Goal: Task Accomplishment & Management: Manage account settings

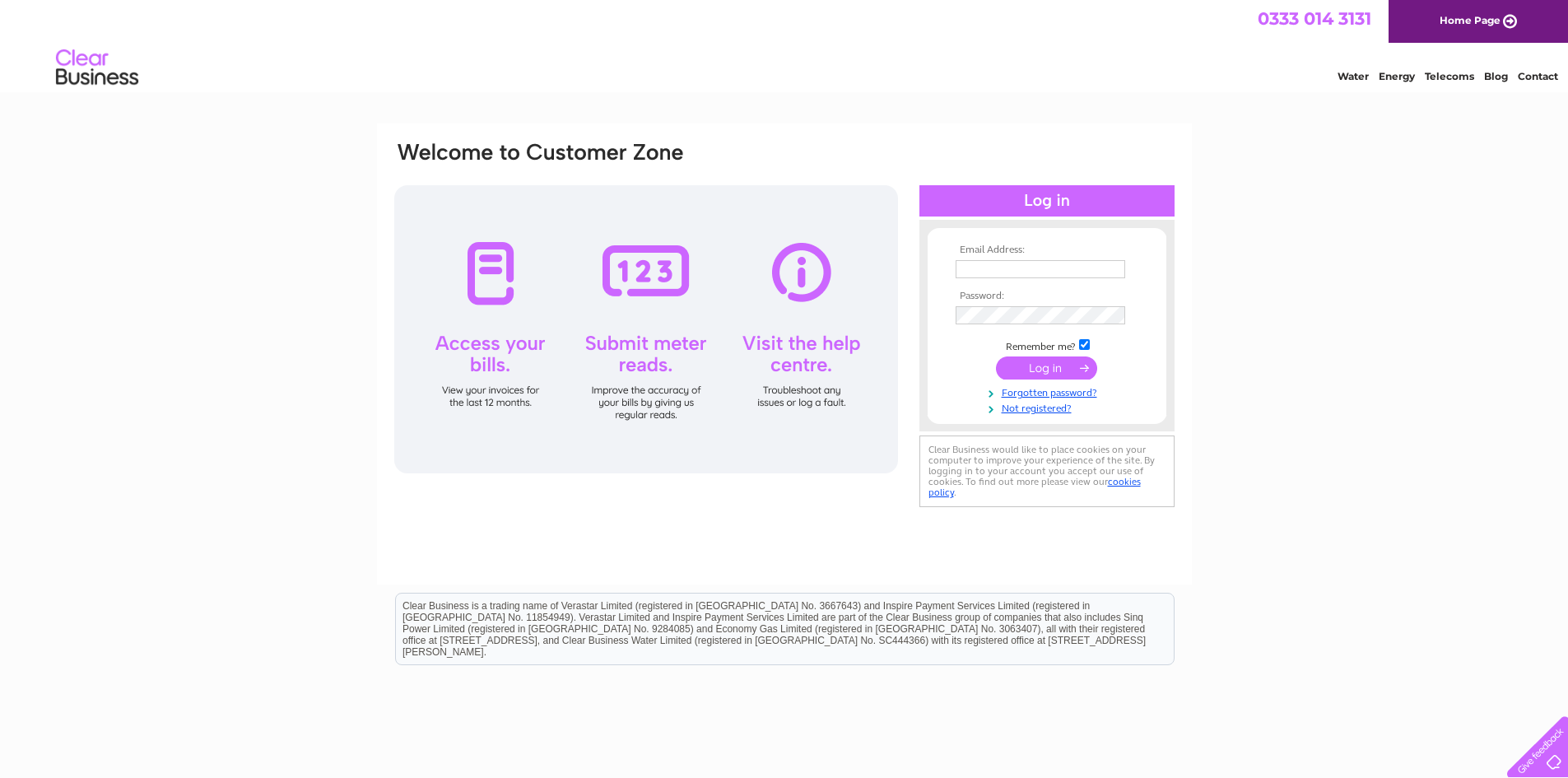
click at [966, 269] on input "text" at bounding box center [1040, 269] width 170 height 18
type input "info@maskameandtait.com"
click at [1081, 370] on input "submit" at bounding box center [1046, 369] width 101 height 23
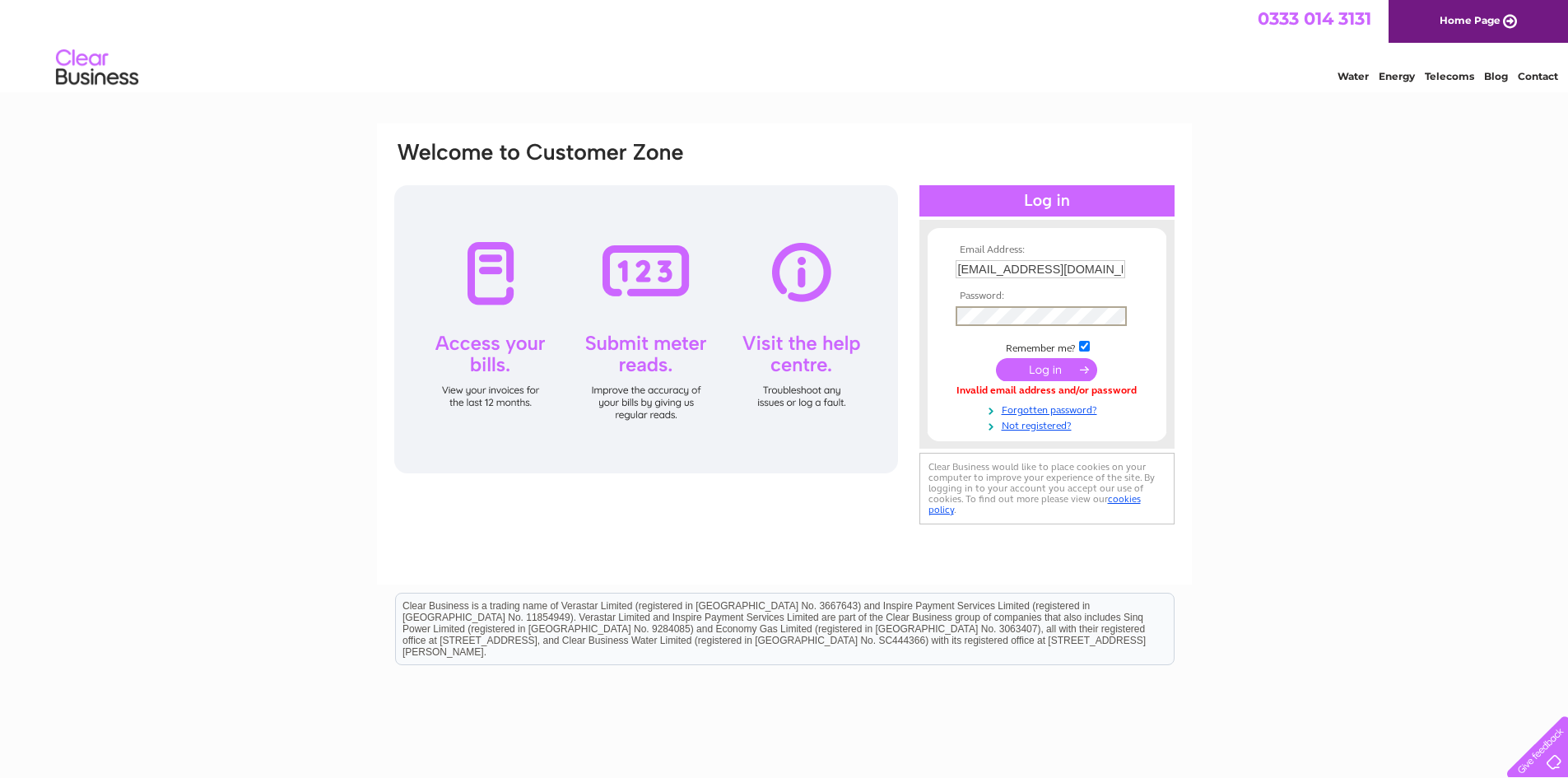
click at [996, 358] on input "submit" at bounding box center [1046, 369] width 101 height 23
click at [1021, 370] on input "submit" at bounding box center [1046, 367] width 101 height 23
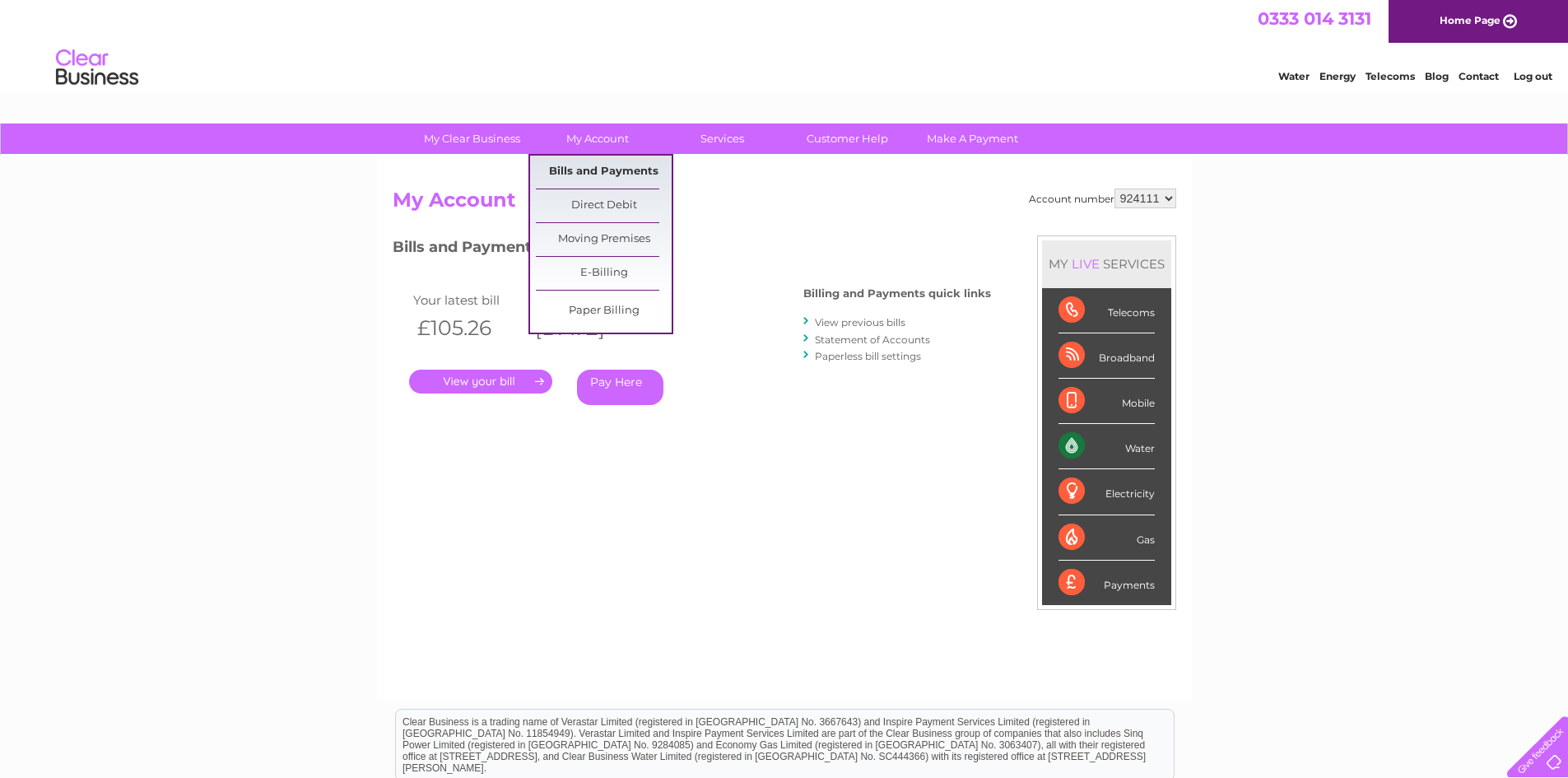
click at [582, 168] on link "Bills and Payments" at bounding box center [604, 172] width 136 height 33
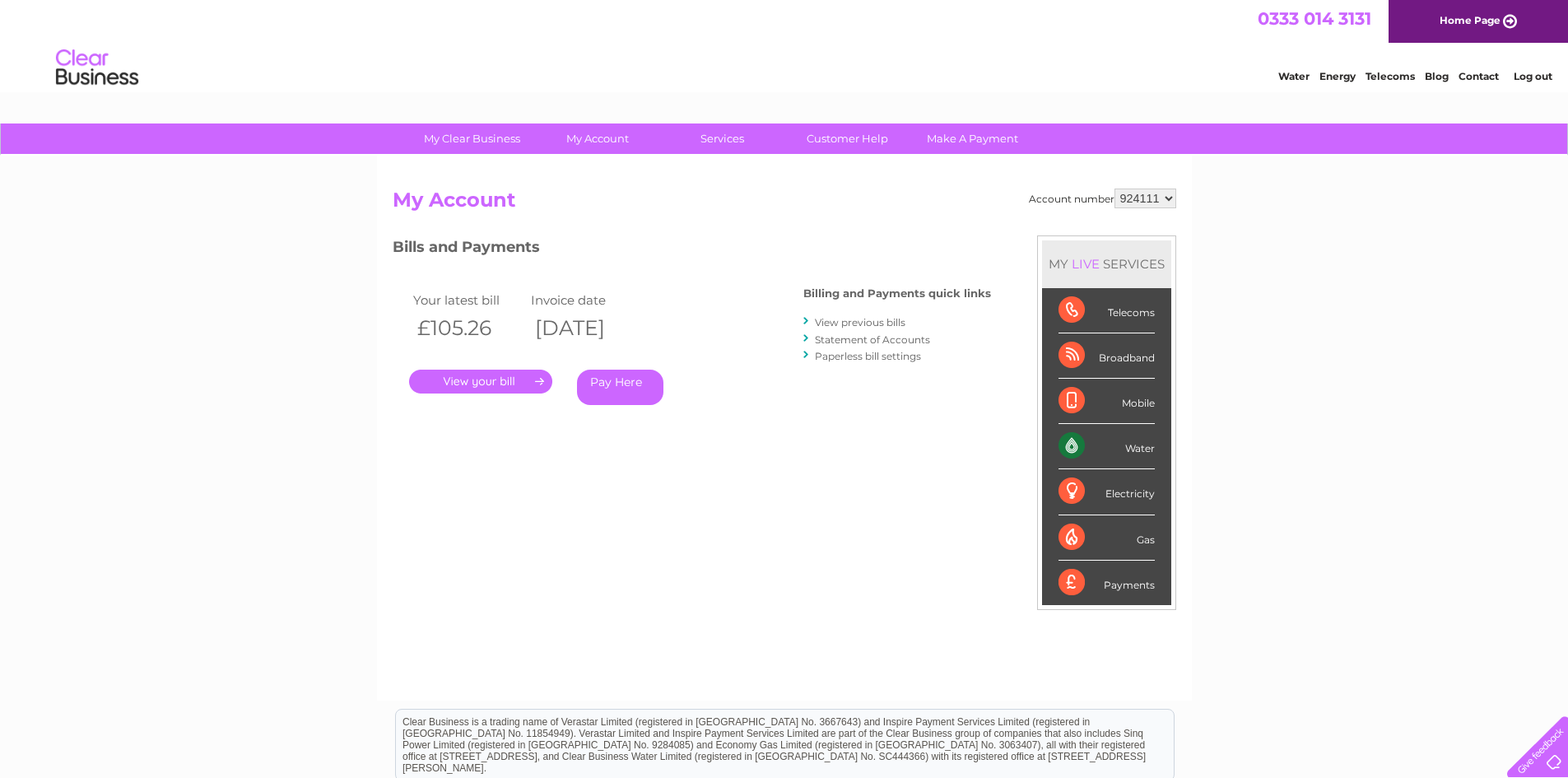
click at [517, 384] on link "." at bounding box center [481, 382] width 143 height 24
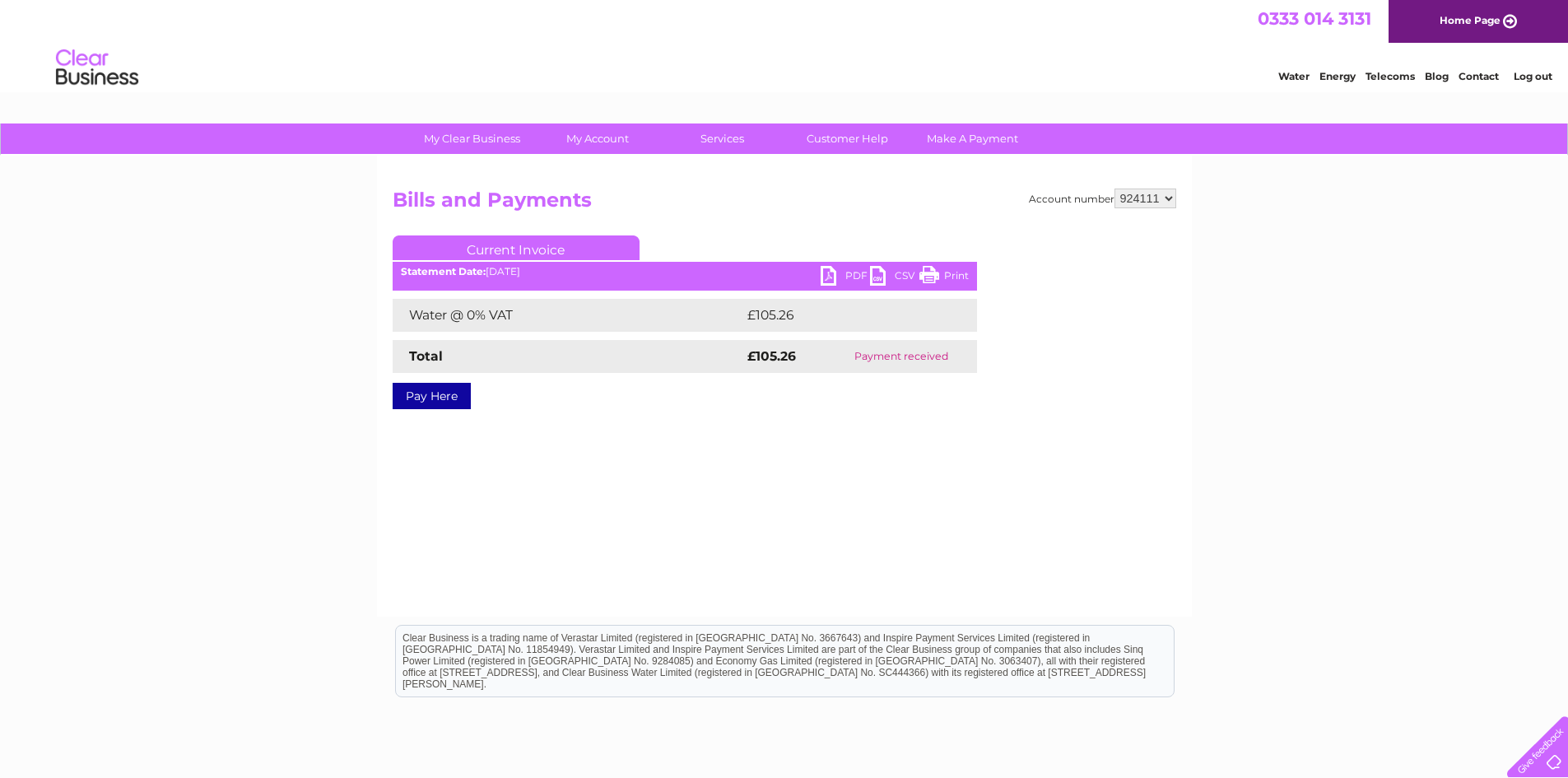
click at [827, 272] on link "PDF" at bounding box center [845, 278] width 49 height 24
